Goal: Task Accomplishment & Management: Complete application form

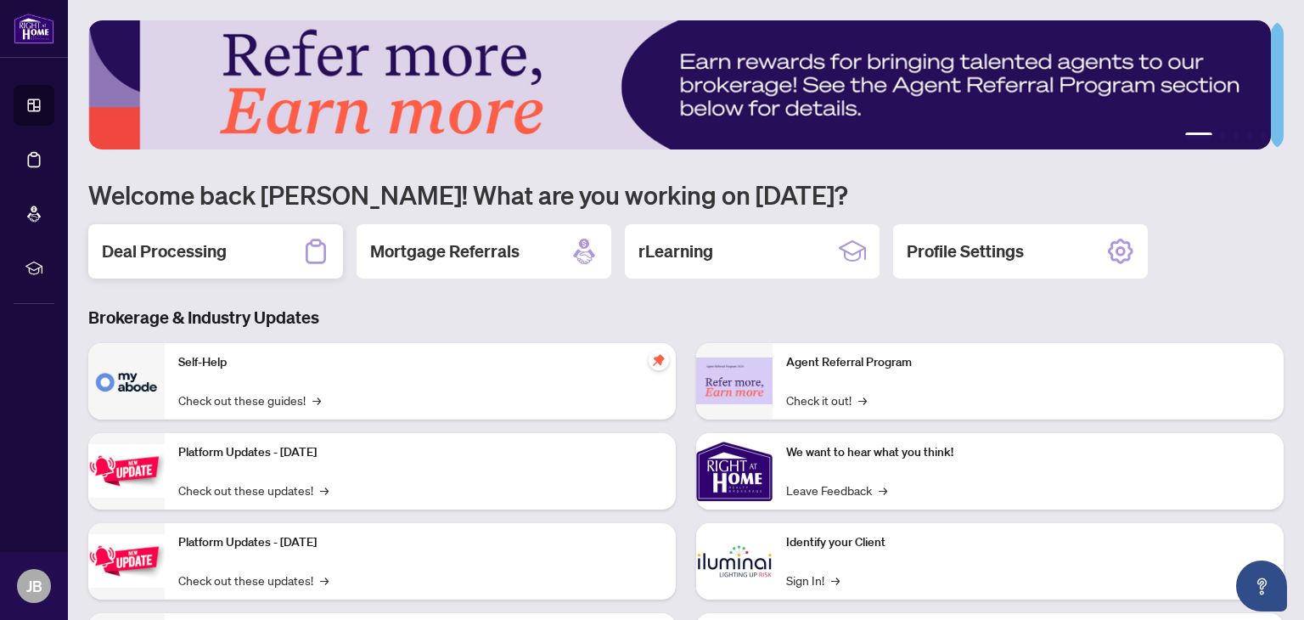
click at [258, 253] on div "Deal Processing" at bounding box center [215, 251] width 255 height 54
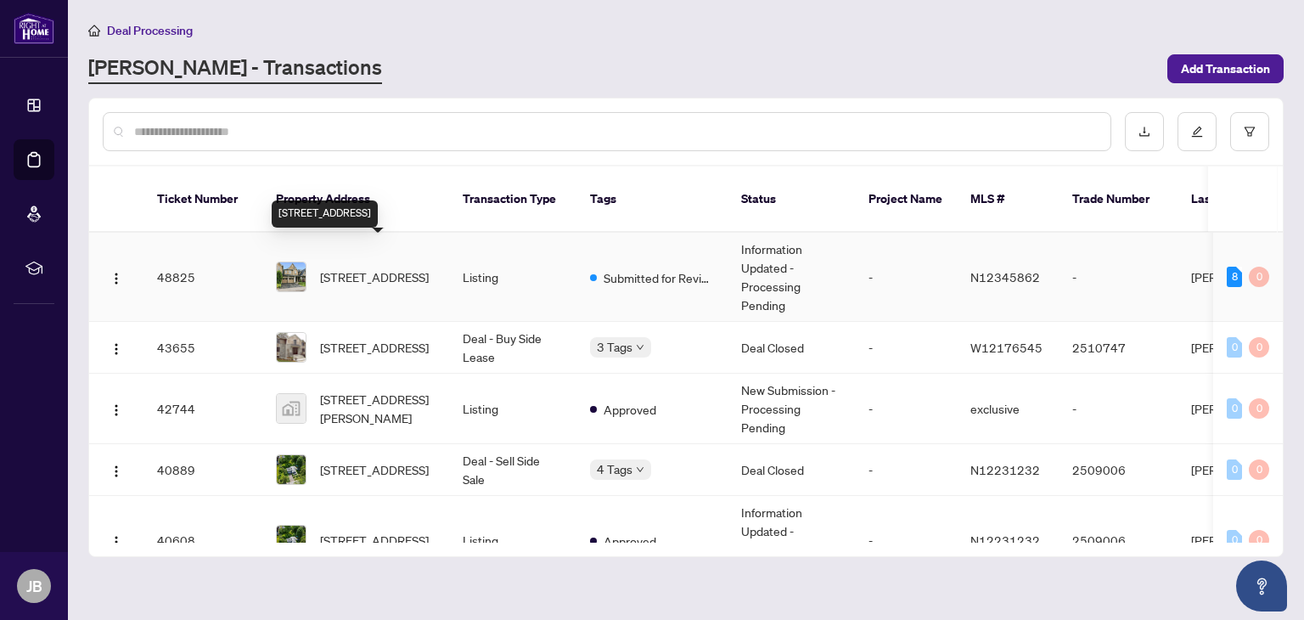
click at [344, 267] on span "[STREET_ADDRESS]" at bounding box center [374, 276] width 109 height 19
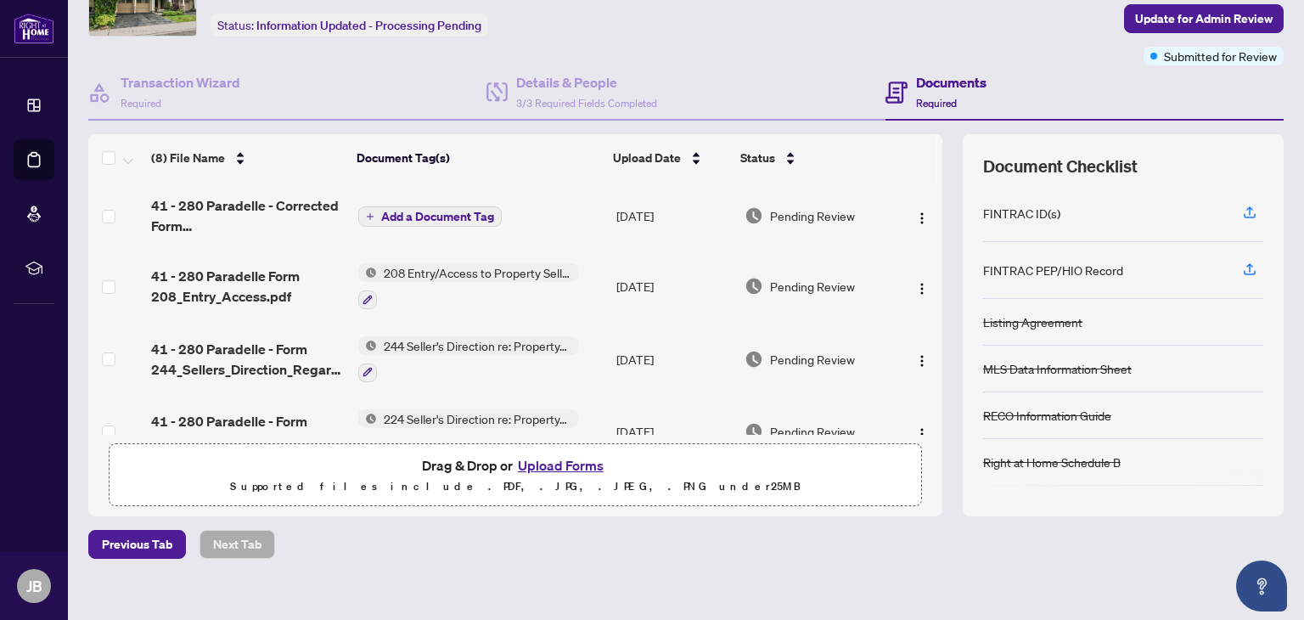
scroll to position [115, 0]
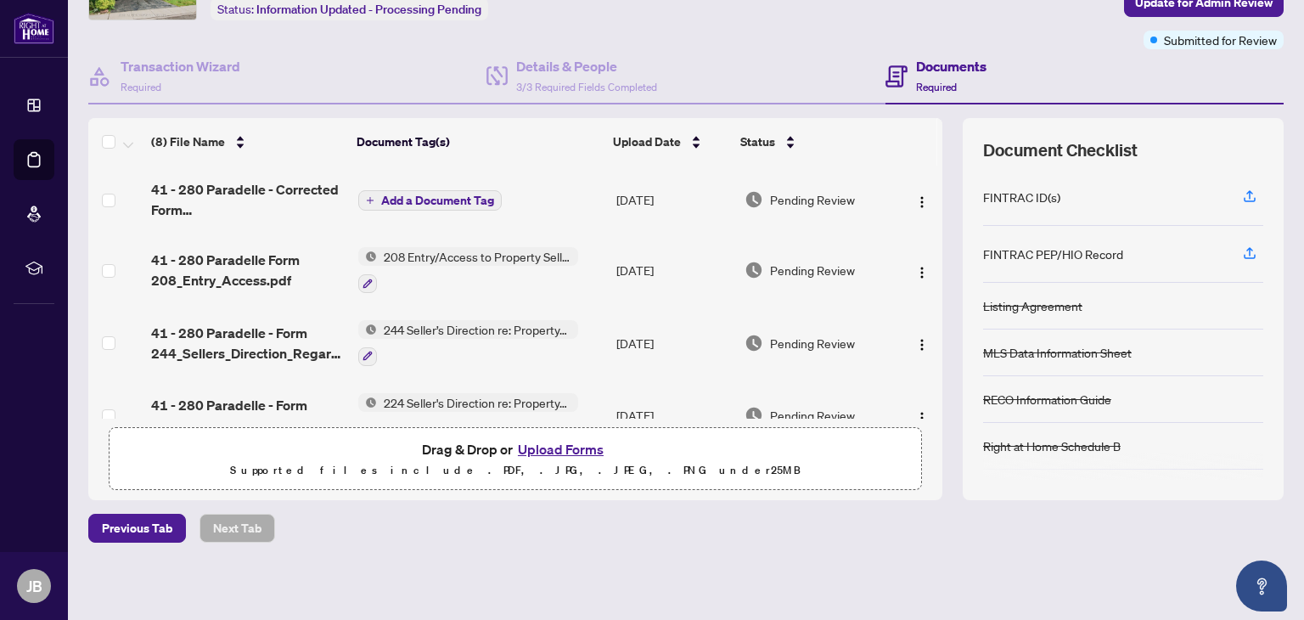
click at [555, 439] on button "Upload Forms" at bounding box center [561, 449] width 96 height 22
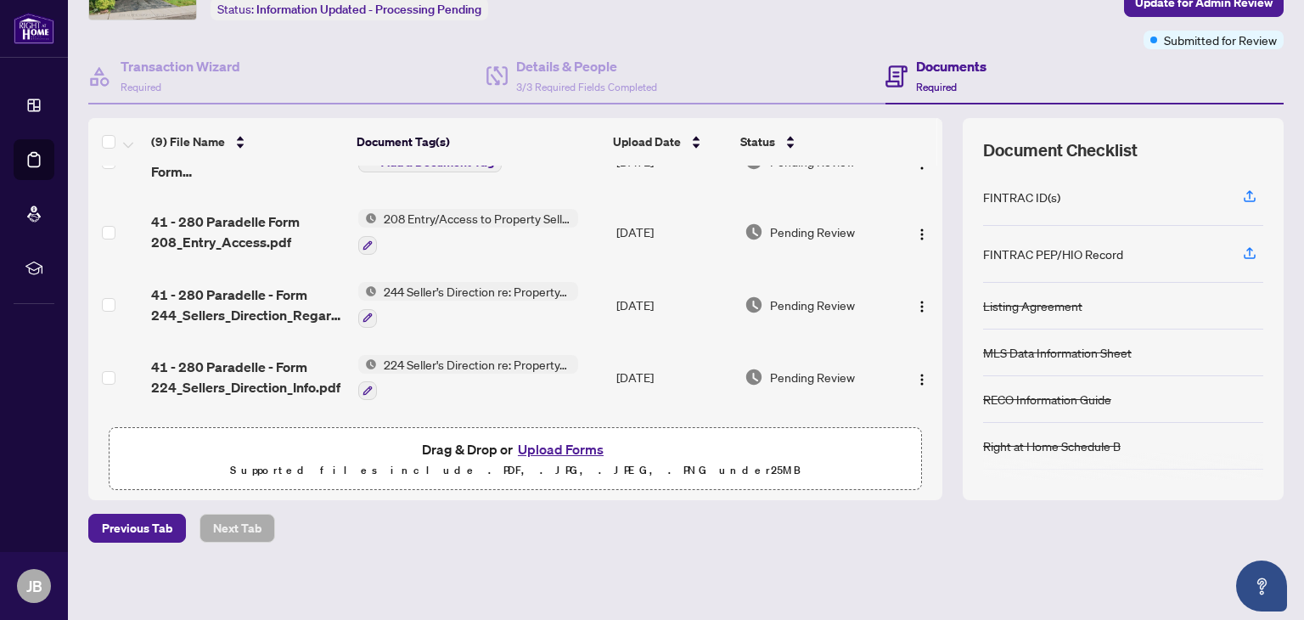
scroll to position [0, 0]
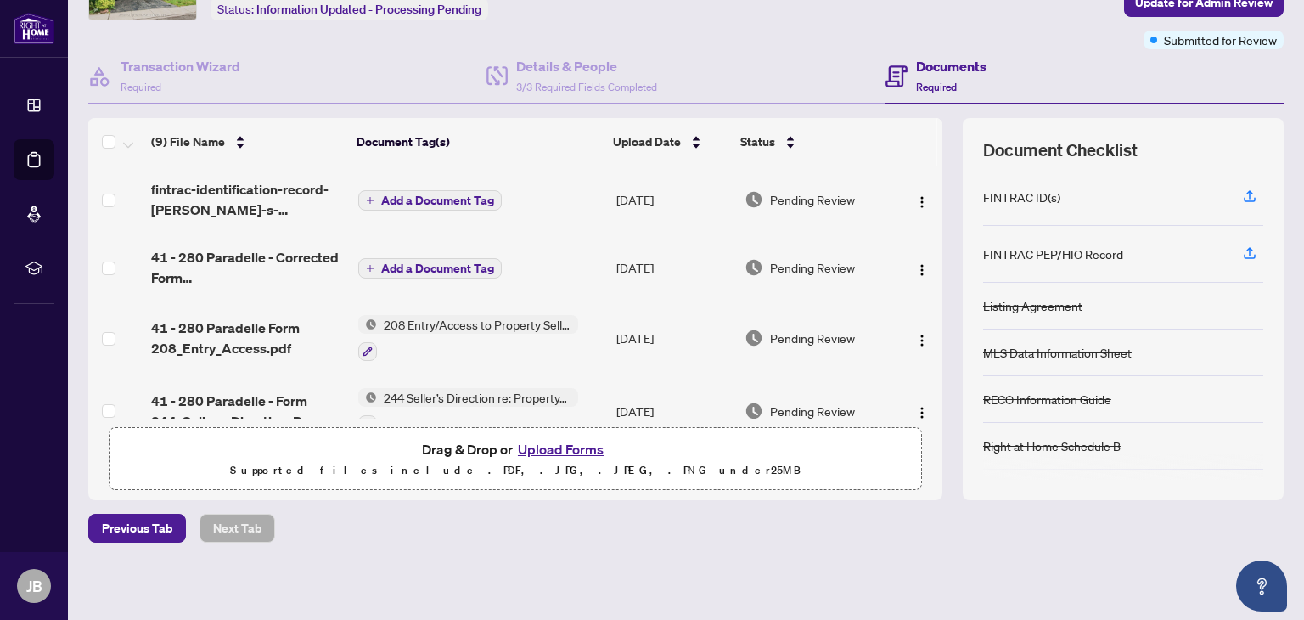
click at [438, 263] on span "Add a Document Tag" at bounding box center [437, 268] width 113 height 12
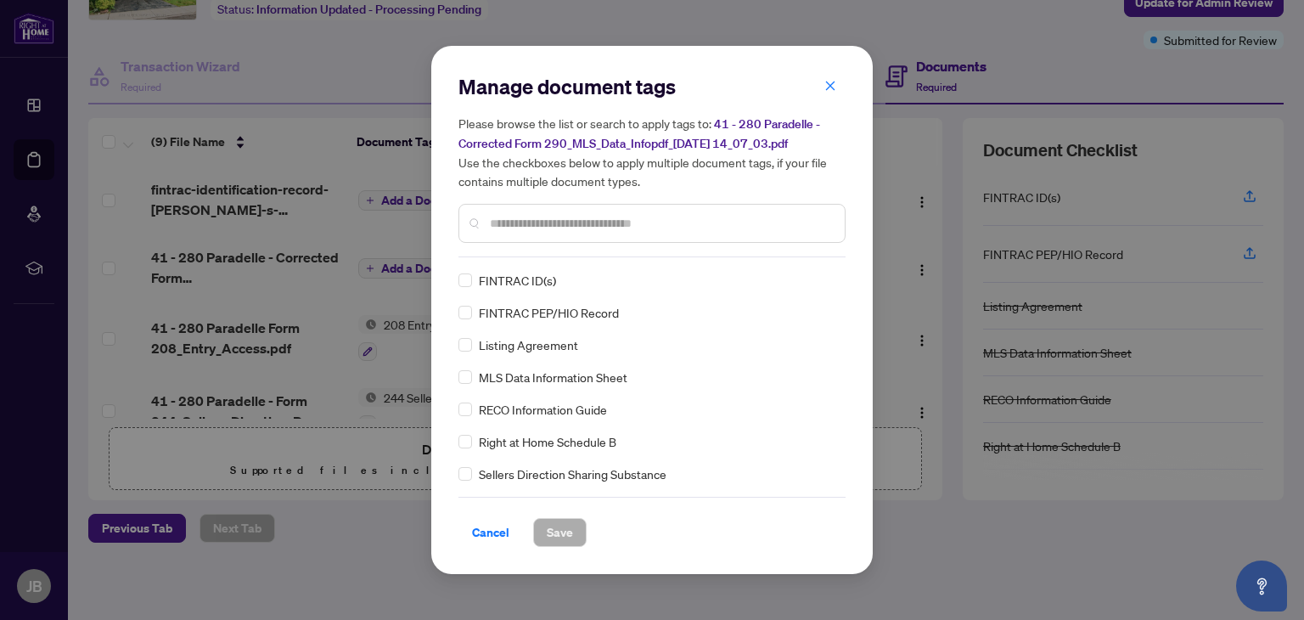
click at [496, 222] on input "text" at bounding box center [660, 223] width 341 height 19
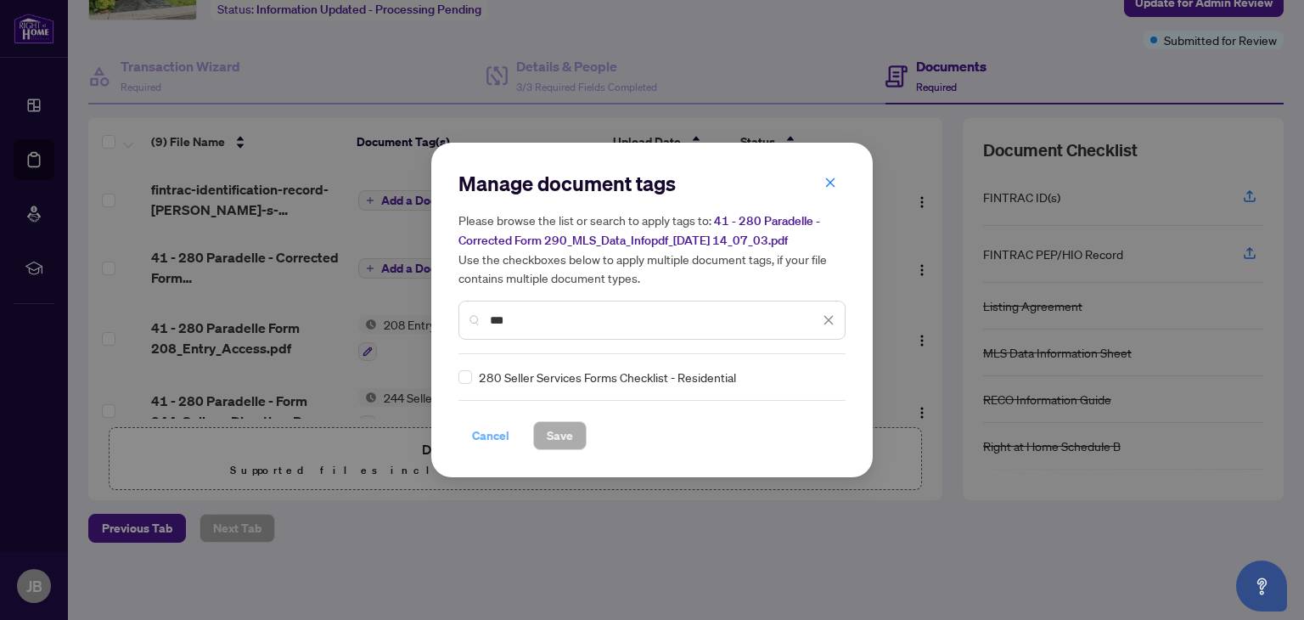
type input "***"
click at [479, 434] on span "Cancel" at bounding box center [490, 435] width 37 height 27
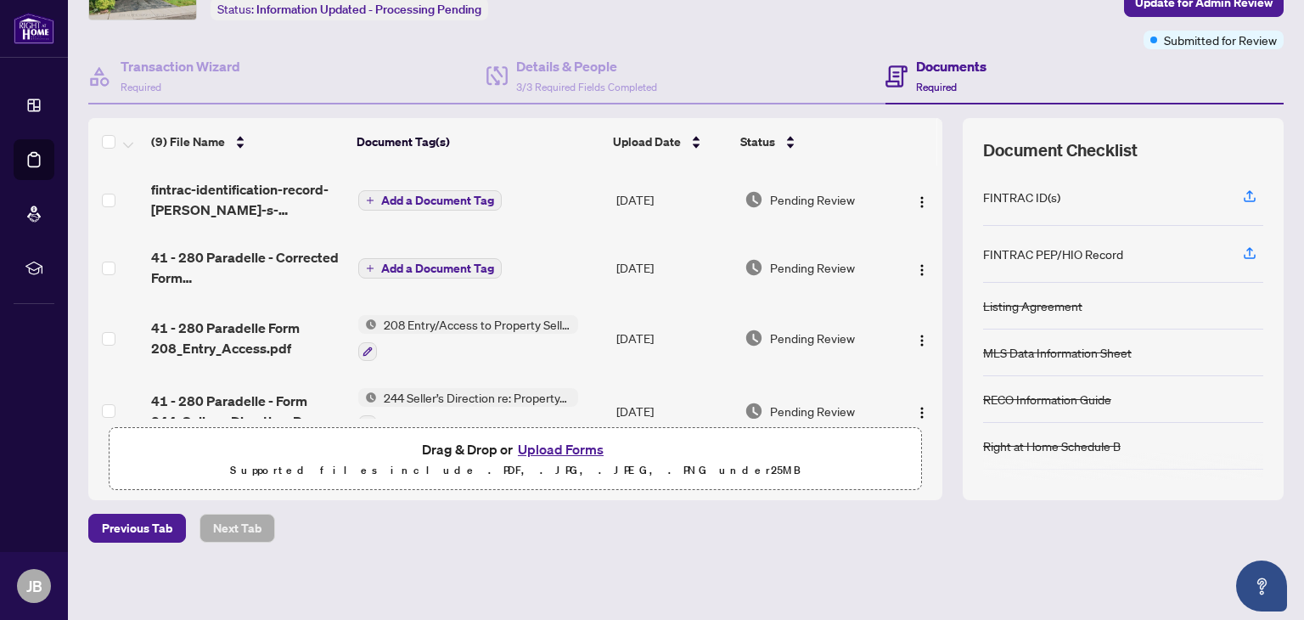
click at [408, 267] on span "Add a Document Tag" at bounding box center [437, 268] width 113 height 12
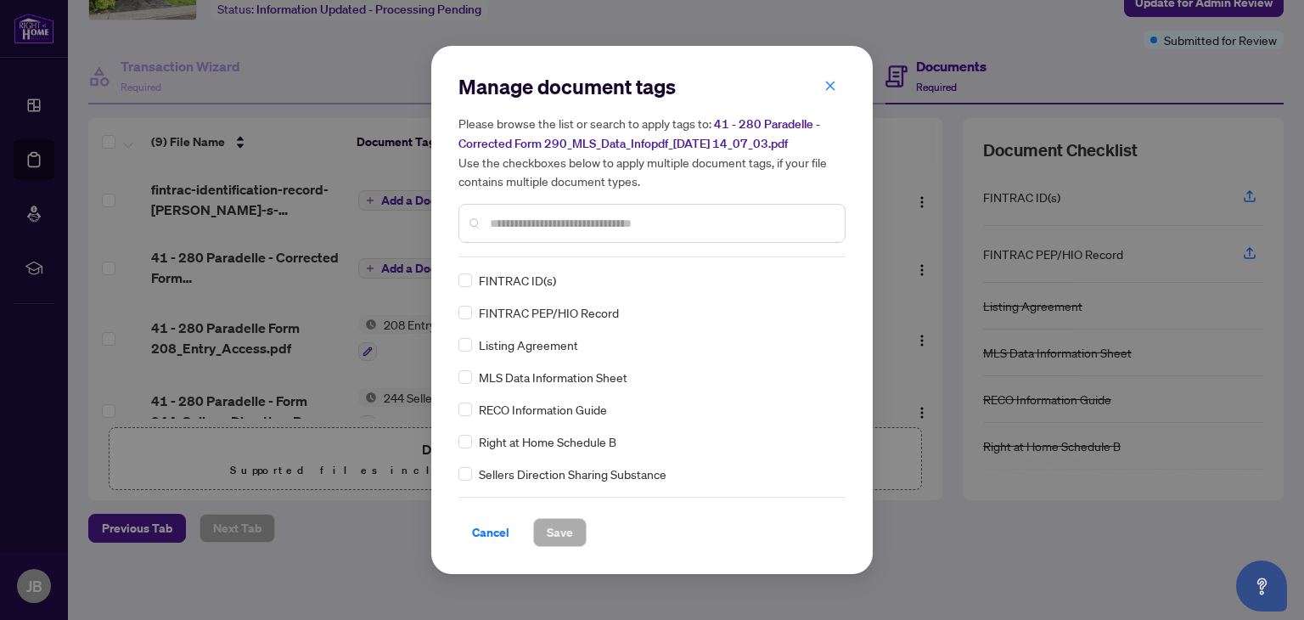
click at [486, 222] on div at bounding box center [652, 223] width 387 height 39
click at [472, 378] on div "MLS Data Information Sheet" at bounding box center [647, 377] width 377 height 19
click at [550, 538] on span "Save" at bounding box center [560, 532] width 26 height 27
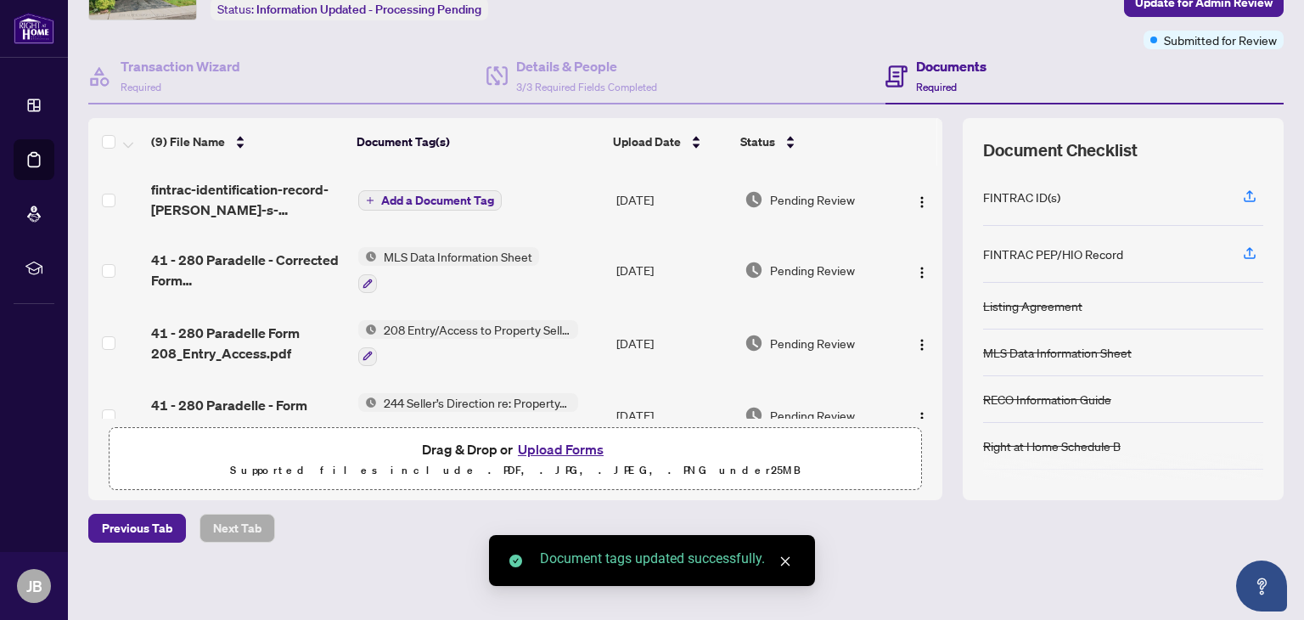
click at [419, 196] on span "Add a Document Tag" at bounding box center [437, 200] width 113 height 12
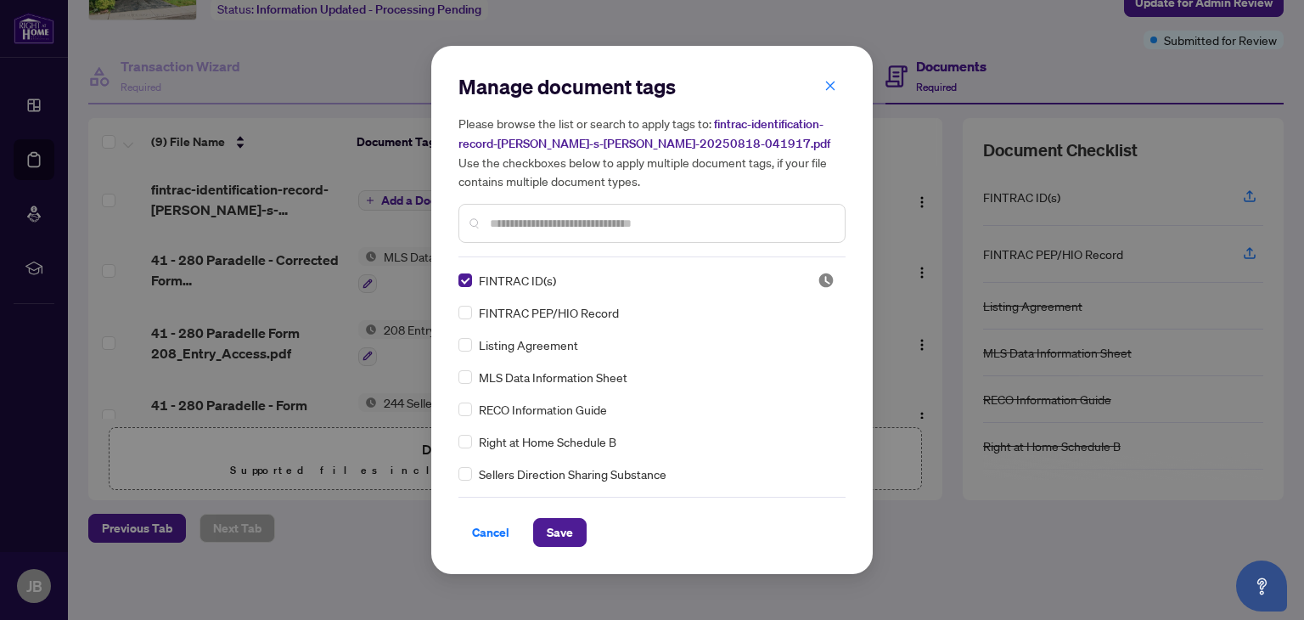
click at [466, 324] on div "FINTRAC ID(s) FINTRAC PEP/HIO Record Listing Agreement MLS Data Information She…" at bounding box center [652, 377] width 387 height 212
click at [547, 532] on span "Save" at bounding box center [560, 532] width 26 height 27
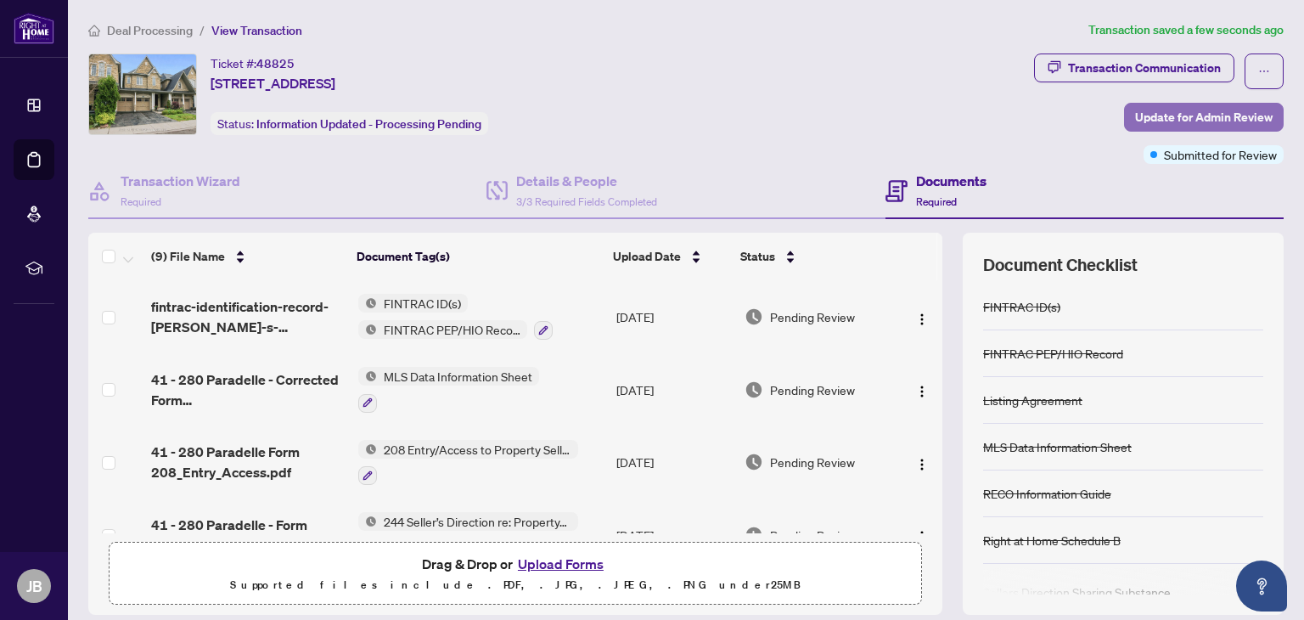
click at [1220, 116] on span "Update for Admin Review" at bounding box center [1204, 117] width 138 height 27
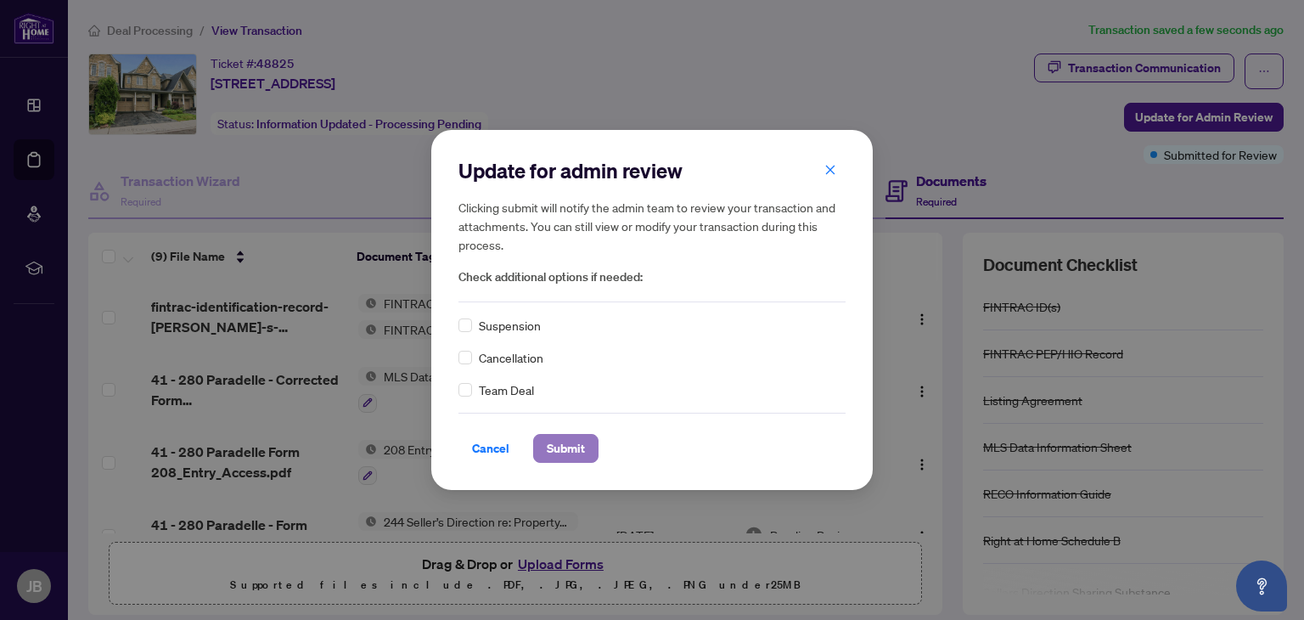
click at [562, 448] on span "Submit" at bounding box center [566, 448] width 38 height 27
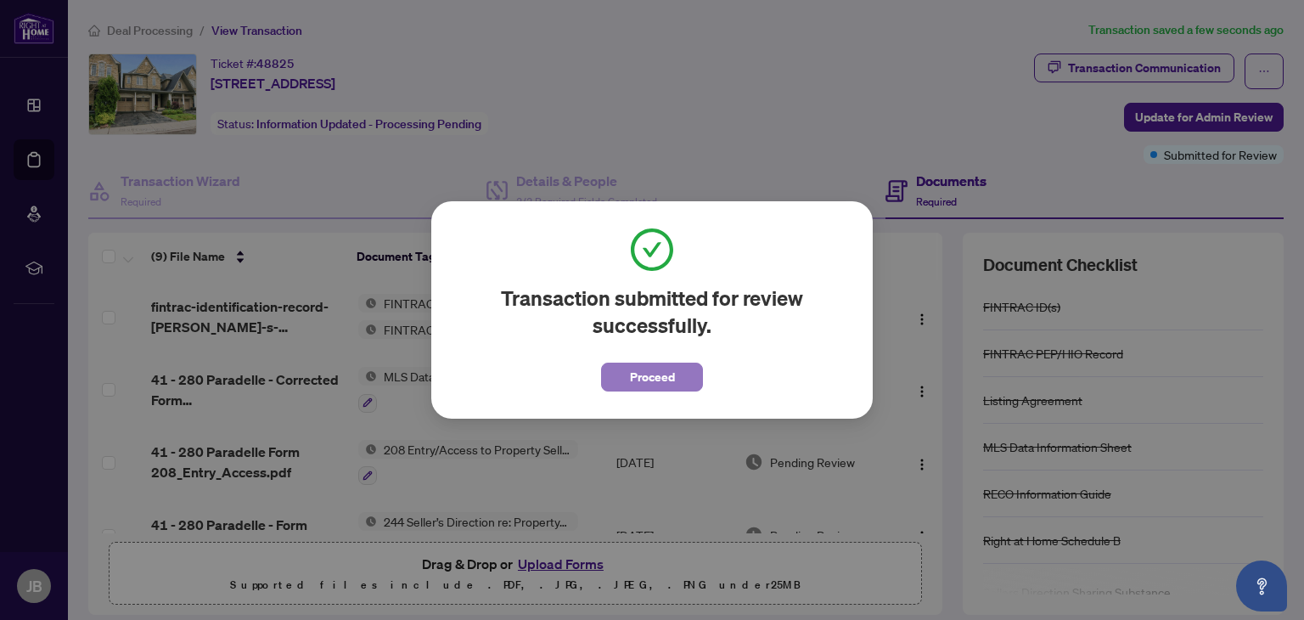
click at [669, 374] on span "Proceed" at bounding box center [652, 376] width 45 height 27
